Goal: Check status: Verify the current state of an ongoing process or item

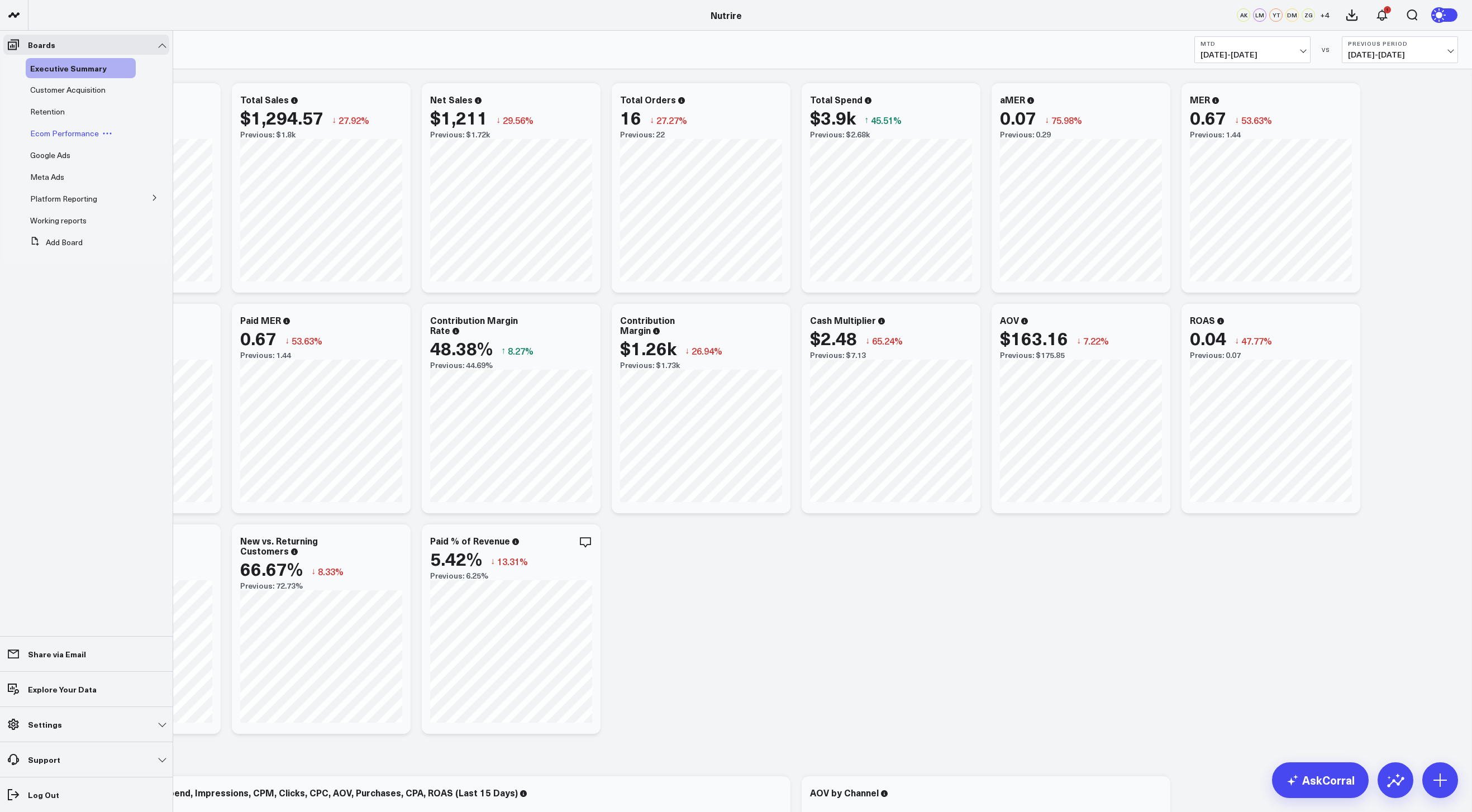
click at [63, 129] on span "Ecom Performance" at bounding box center [64, 133] width 69 height 10
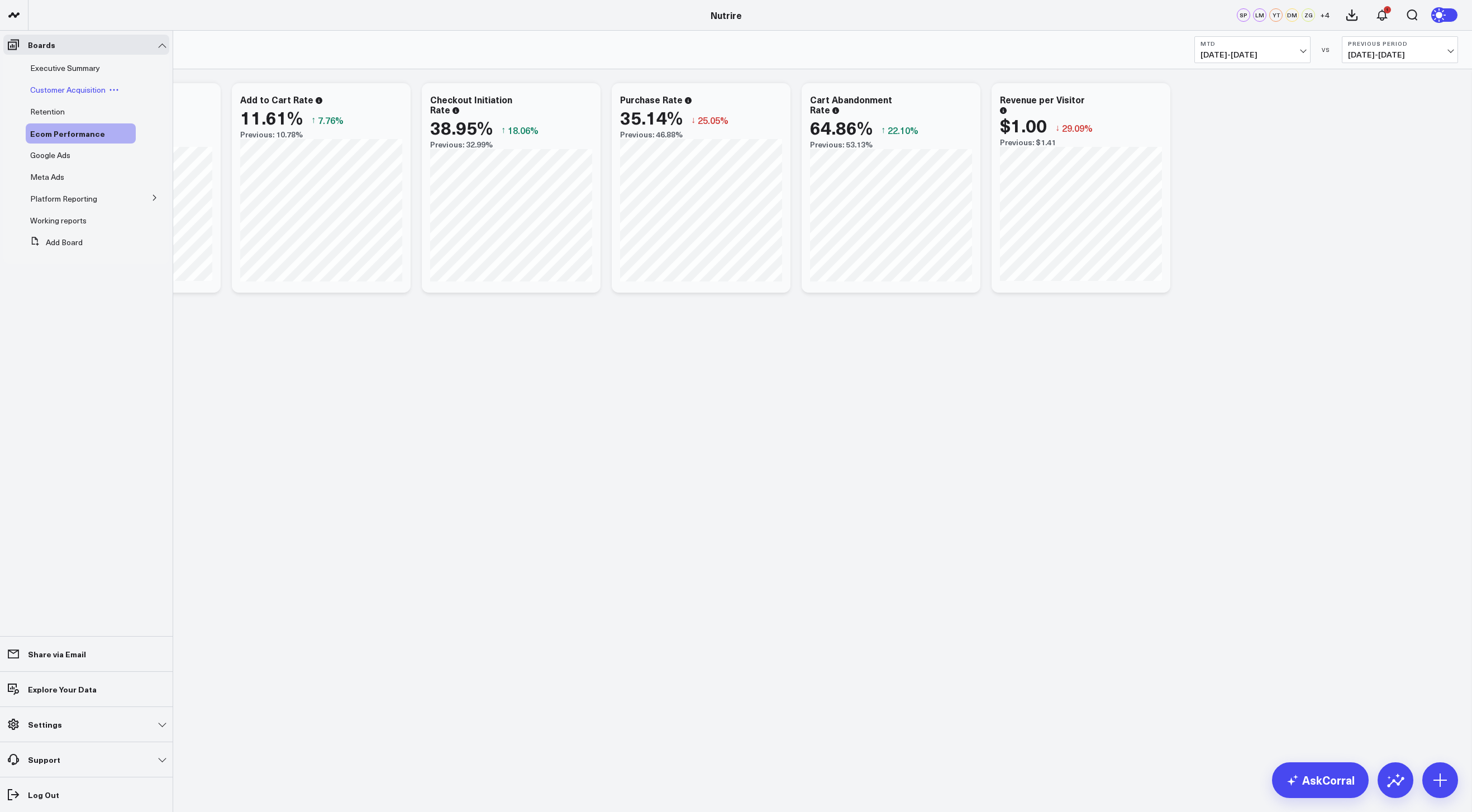
click at [67, 92] on span "Customer Acquisition" at bounding box center [68, 89] width 76 height 10
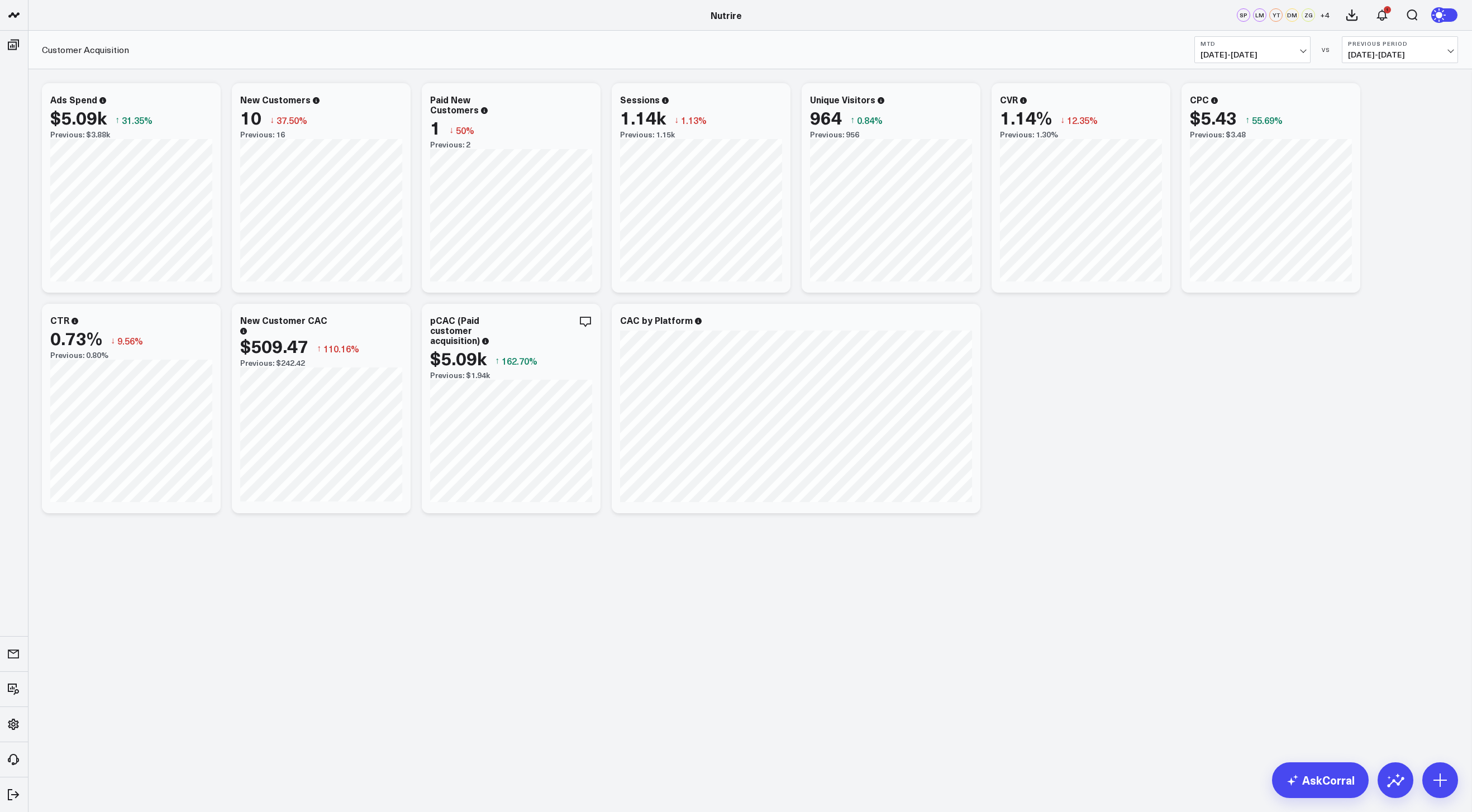
click at [1285, 44] on b "MTD" at bounding box center [1253, 44] width 104 height 7
click at [1229, 222] on link "Last Month" at bounding box center [1252, 226] width 115 height 21
click at [1293, 51] on span "07/01/25 - 07/31/25" at bounding box center [1253, 55] width 104 height 9
click at [1216, 293] on link "MTD" at bounding box center [1252, 292] width 115 height 21
